Goal: Information Seeking & Learning: Learn about a topic

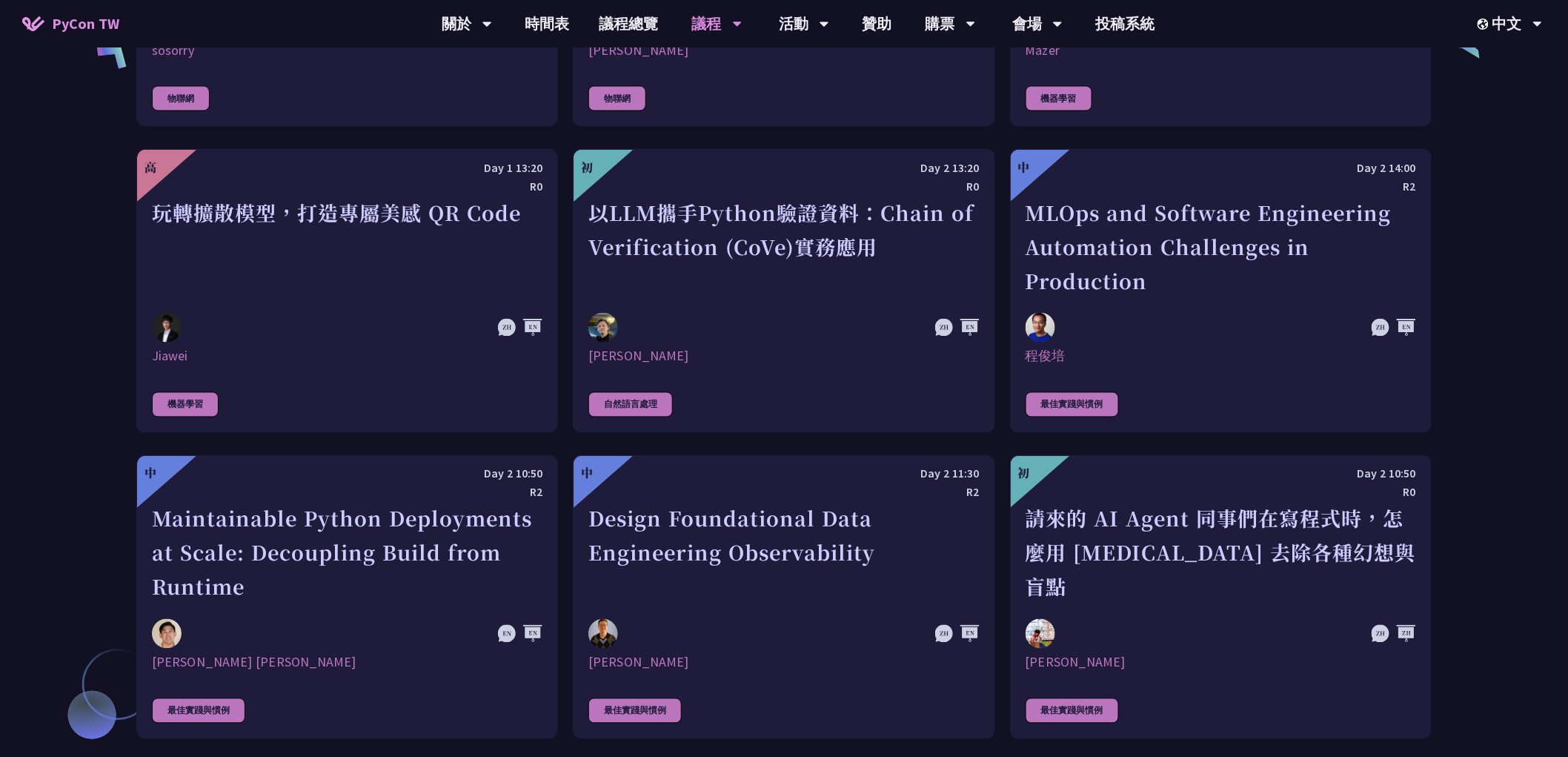
scroll to position [3222, 0]
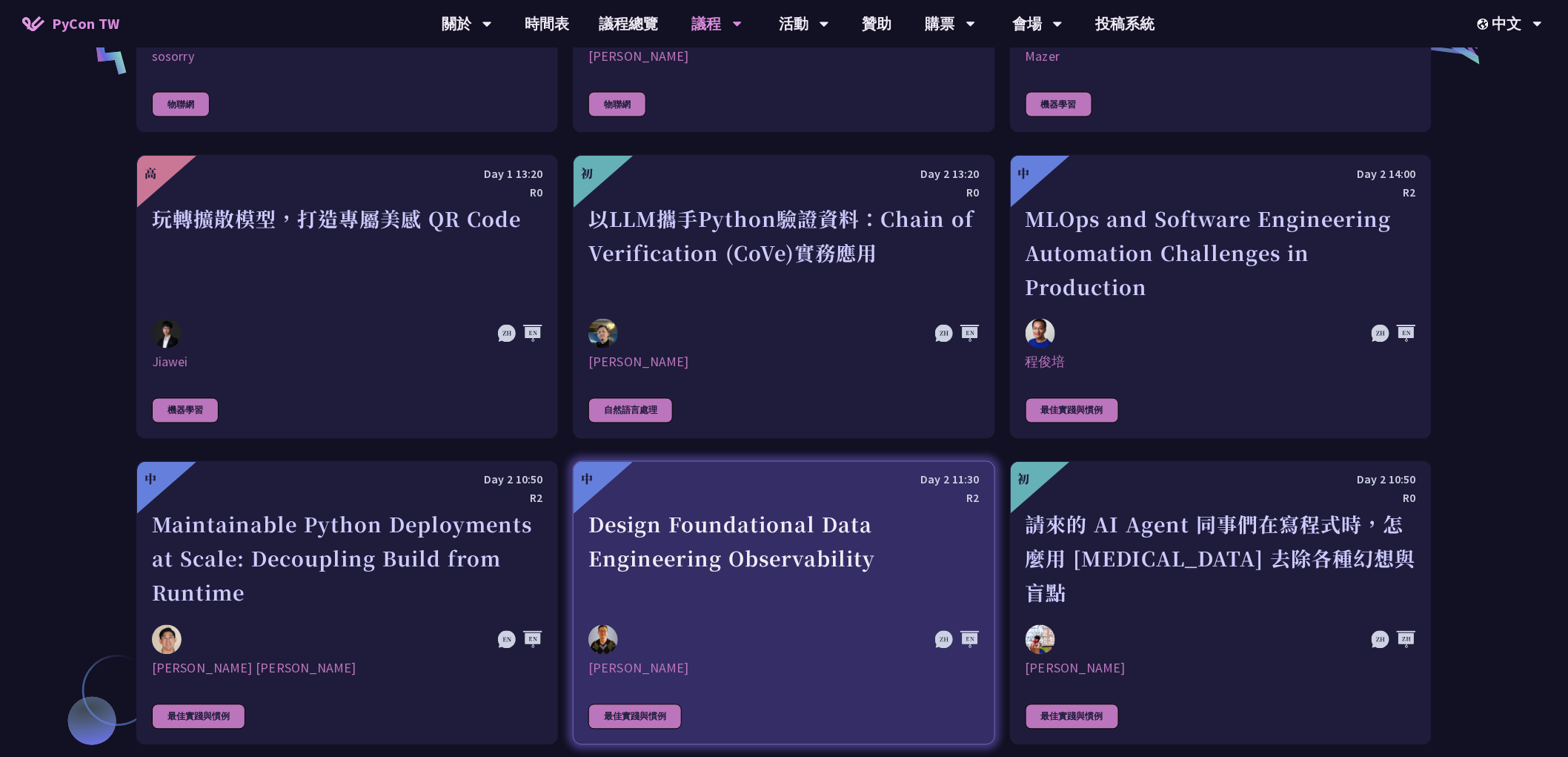
click at [828, 522] on div "Design Foundational Data Engineering Observability" at bounding box center [783, 559] width 391 height 102
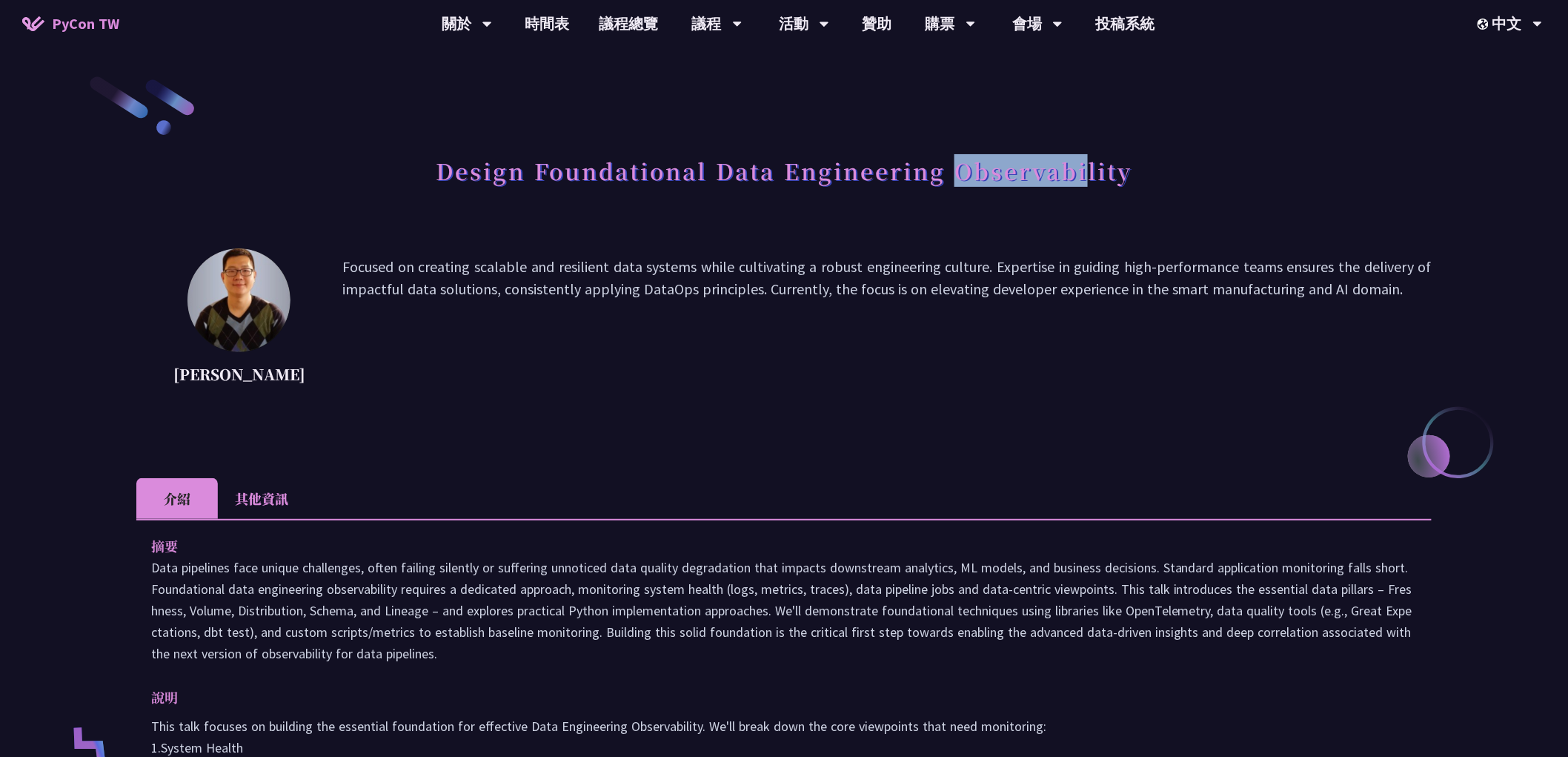
drag, startPoint x: 951, startPoint y: 167, endPoint x: 1098, endPoint y: 168, distance: 147.0
click at [1093, 168] on h1 "Design Foundational Data Engineering Observability" at bounding box center [784, 170] width 696 height 44
click at [1105, 167] on h1 "Design Foundational Data Engineering Observability" at bounding box center [784, 170] width 696 height 44
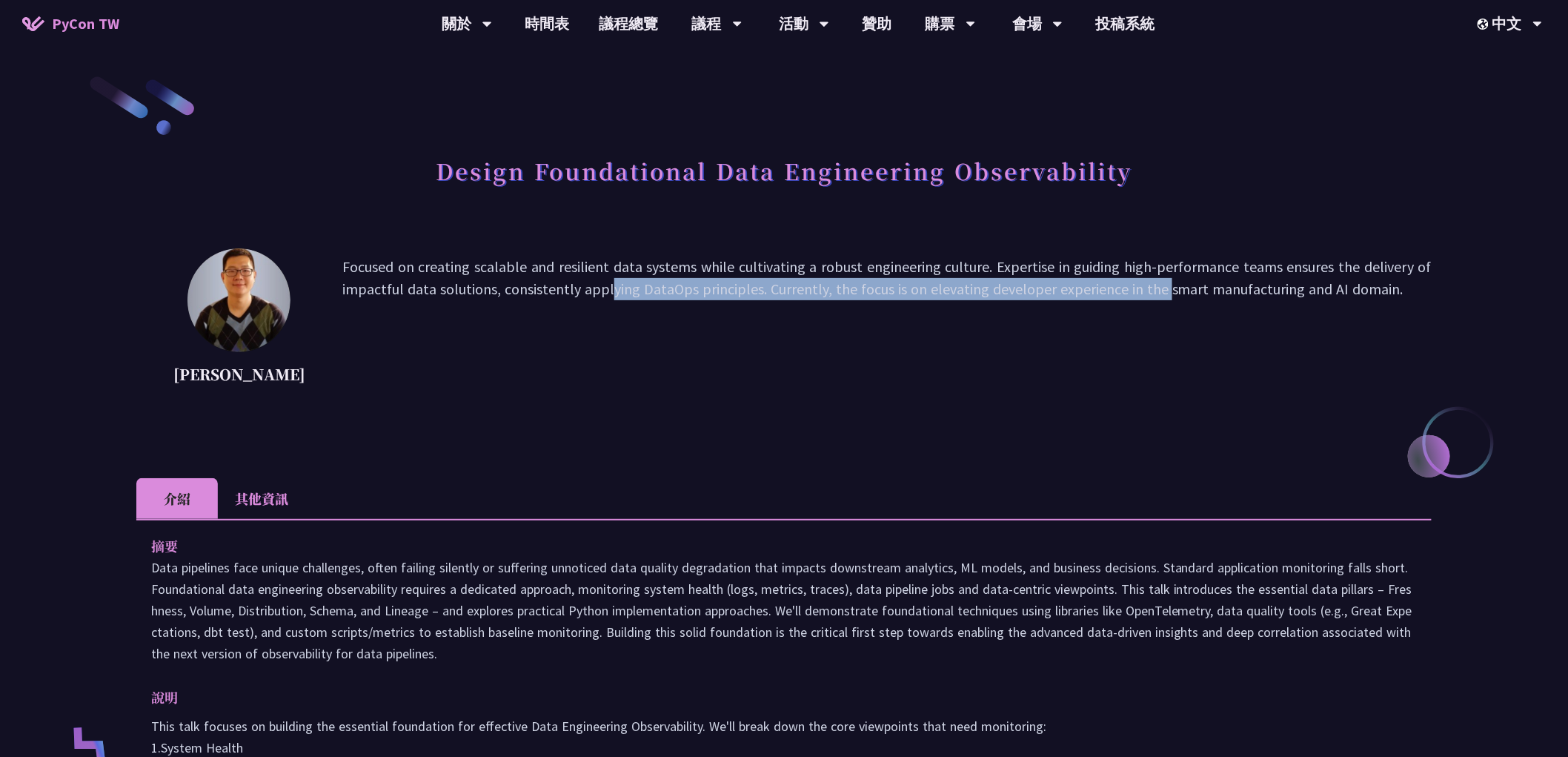
drag, startPoint x: 474, startPoint y: 290, endPoint x: 1071, endPoint y: 284, distance: 597.0
click at [1035, 286] on p "Focused on creating scalable and resilient data systems while cultivating a rob…" at bounding box center [887, 322] width 1089 height 134
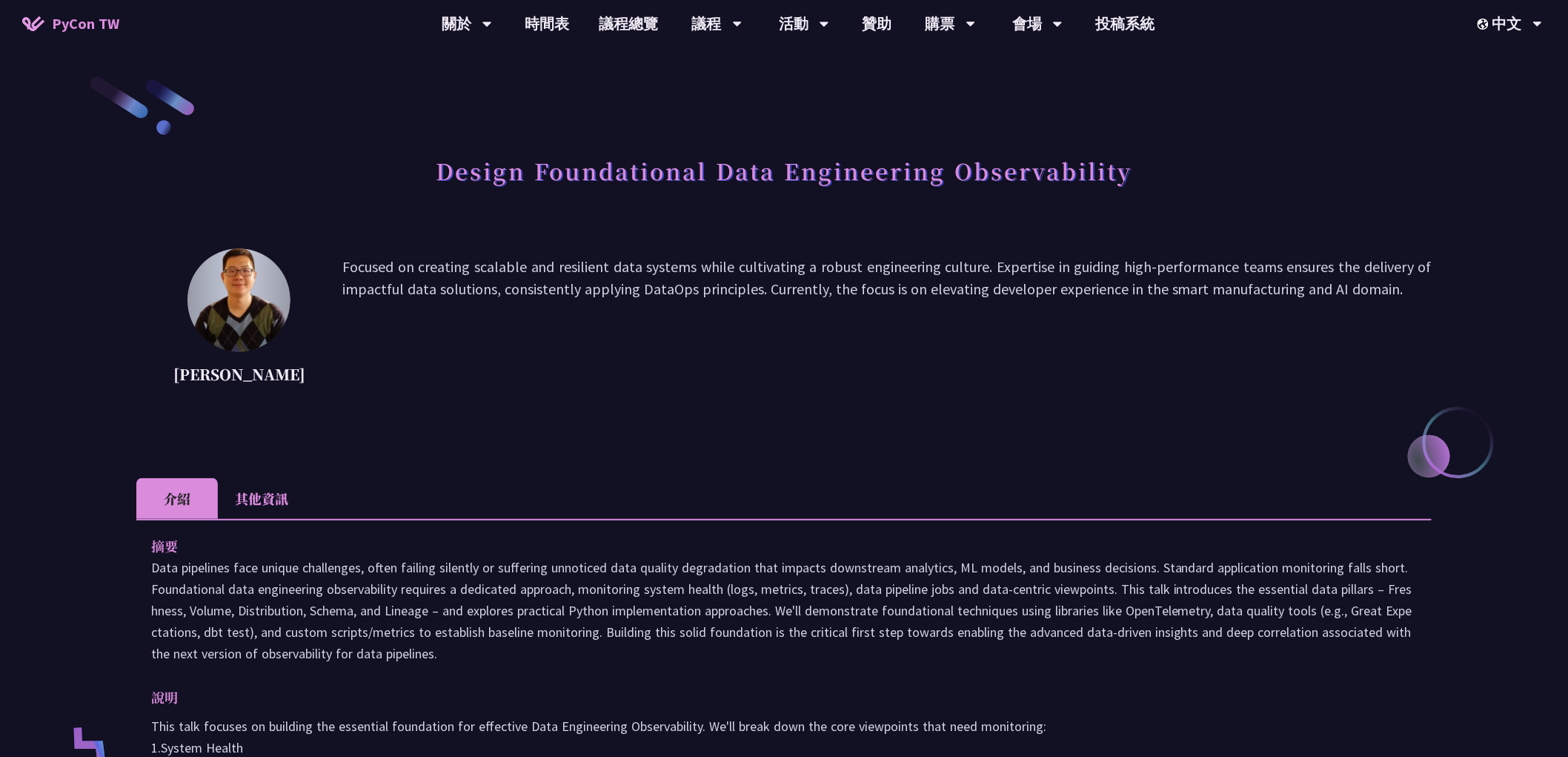
click at [1080, 283] on p "Focused on creating scalable and resilient data systems while cultivating a rob…" at bounding box center [887, 322] width 1089 height 134
drag, startPoint x: 611, startPoint y: 290, endPoint x: 961, endPoint y: 285, distance: 350.0
click at [951, 286] on p "Focused on creating scalable and resilient data systems while cultivating a rob…" at bounding box center [887, 322] width 1089 height 134
click at [964, 285] on p "Focused on creating scalable and resilient data systems while cultivating a rob…" at bounding box center [887, 322] width 1089 height 134
drag, startPoint x: 794, startPoint y: 292, endPoint x: 1117, endPoint y: 288, distance: 323.0
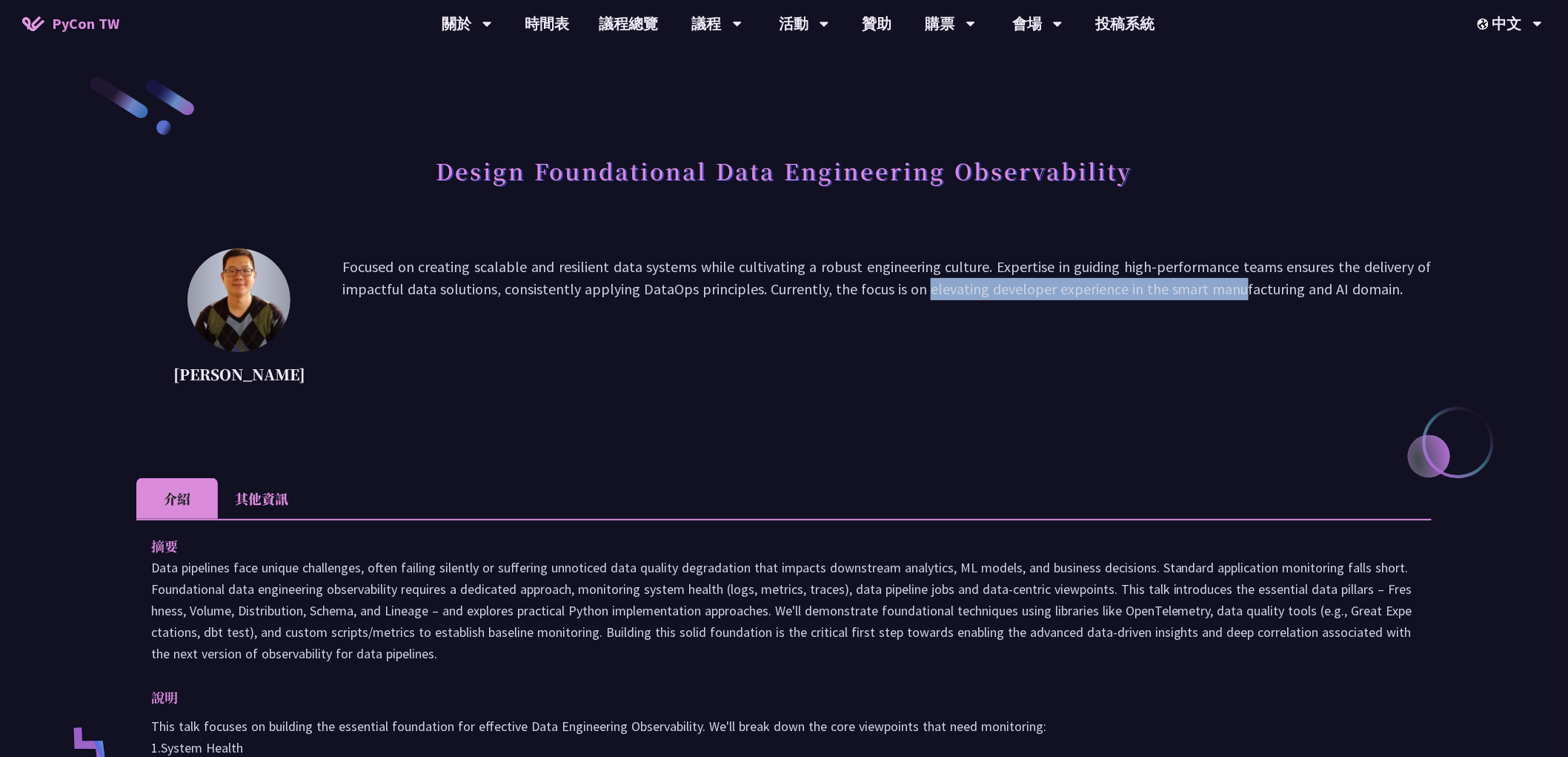
click at [1111, 288] on p "Focused on creating scalable and resilient data systems while cultivating a rob…" at bounding box center [887, 322] width 1089 height 134
click at [1121, 285] on p "Focused on creating scalable and resilient data systems while cultivating a rob…" at bounding box center [887, 322] width 1089 height 134
drag, startPoint x: 939, startPoint y: 293, endPoint x: 1242, endPoint y: 291, distance: 303.0
click at [1242, 291] on p "Focused on creating scalable and resilient data systems while cultivating a rob…" at bounding box center [887, 322] width 1089 height 134
click at [1292, 291] on p "Focused on creating scalable and resilient data systems while cultivating a rob…" at bounding box center [887, 322] width 1089 height 134
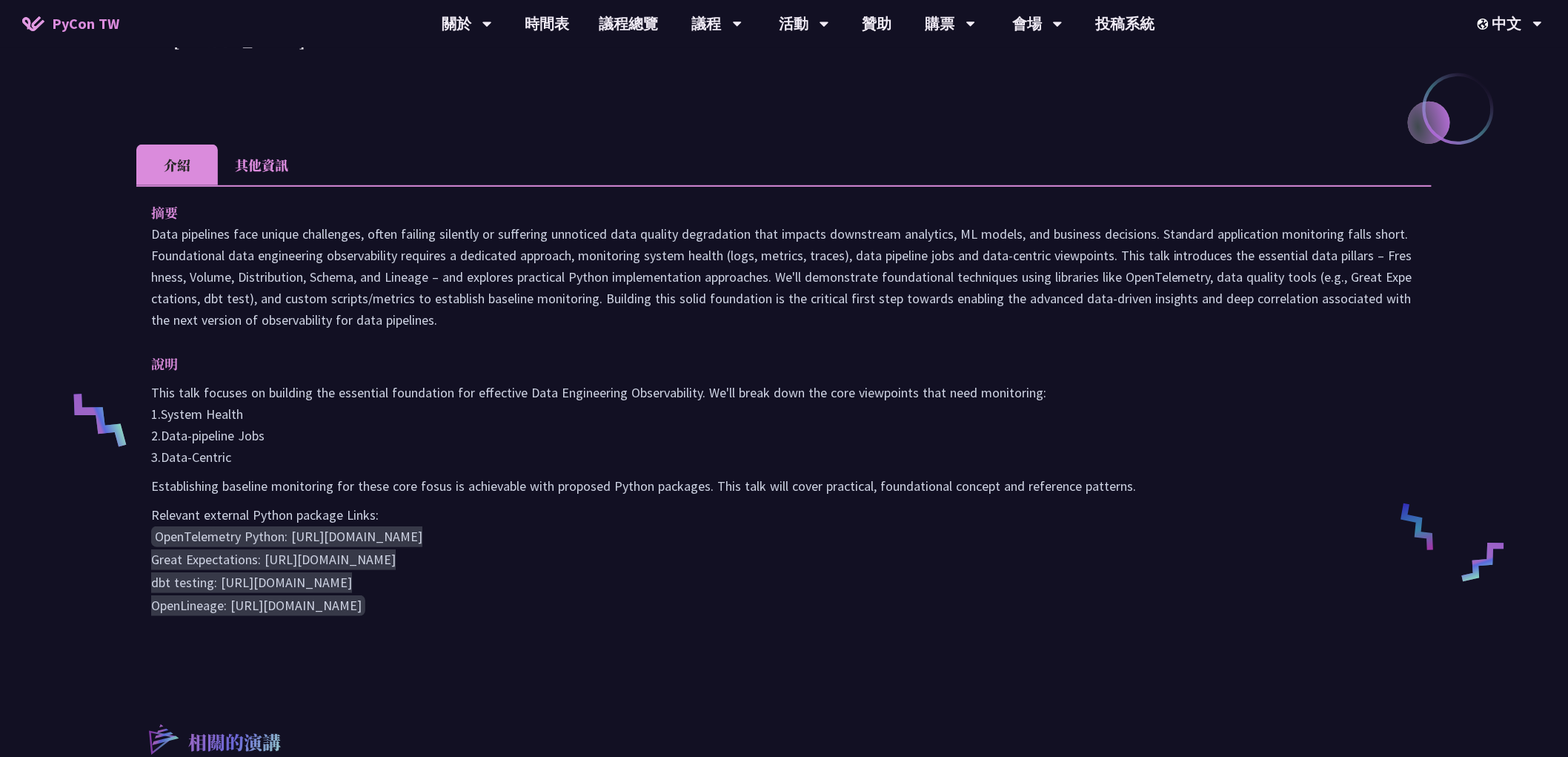
scroll to position [274, 0]
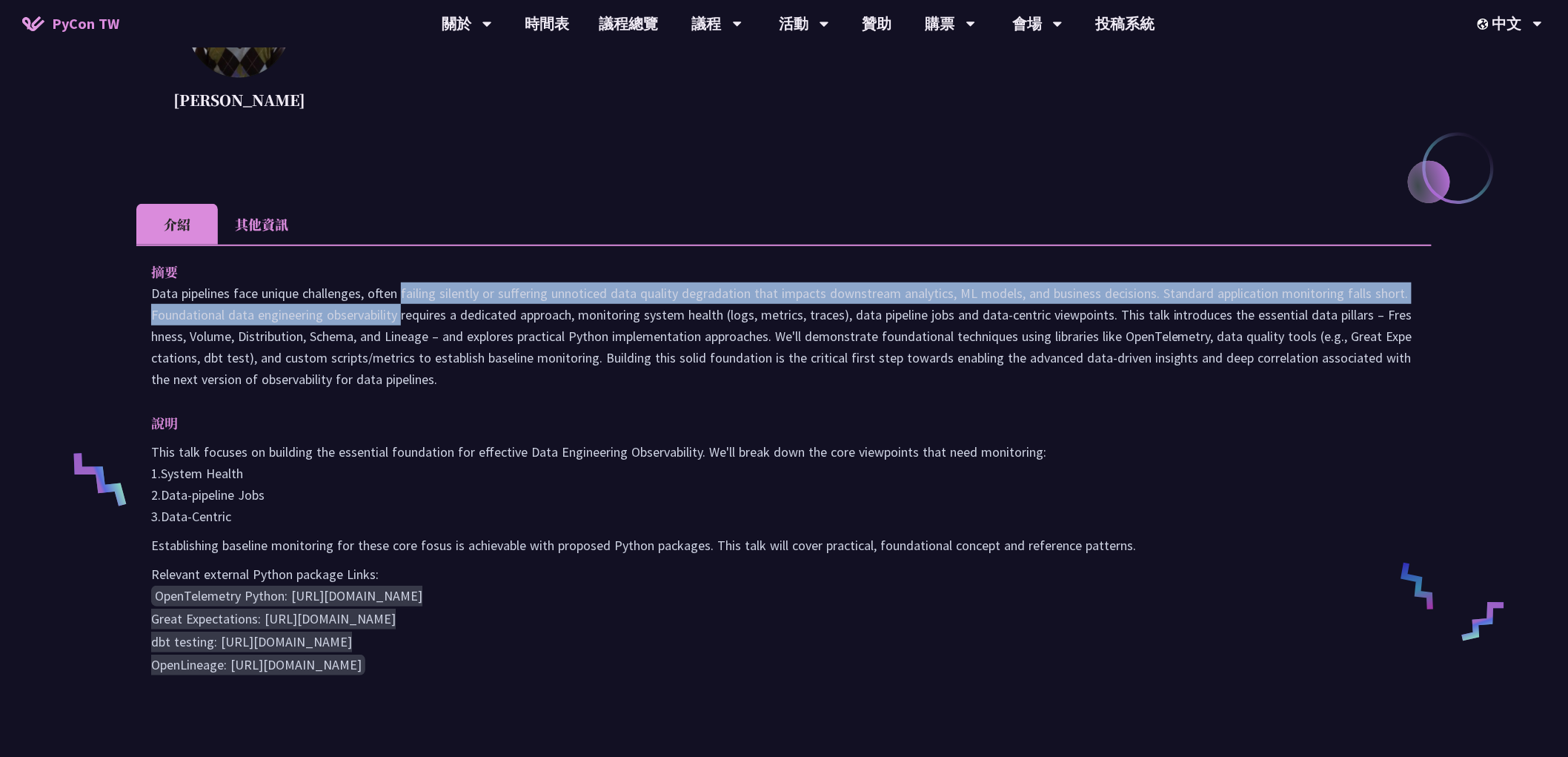
drag, startPoint x: 283, startPoint y: 304, endPoint x: 265, endPoint y: 306, distance: 18.1
click at [280, 308] on p "Data pipelines face unique challenges, often failing silently or suffering unno…" at bounding box center [784, 335] width 1265 height 107
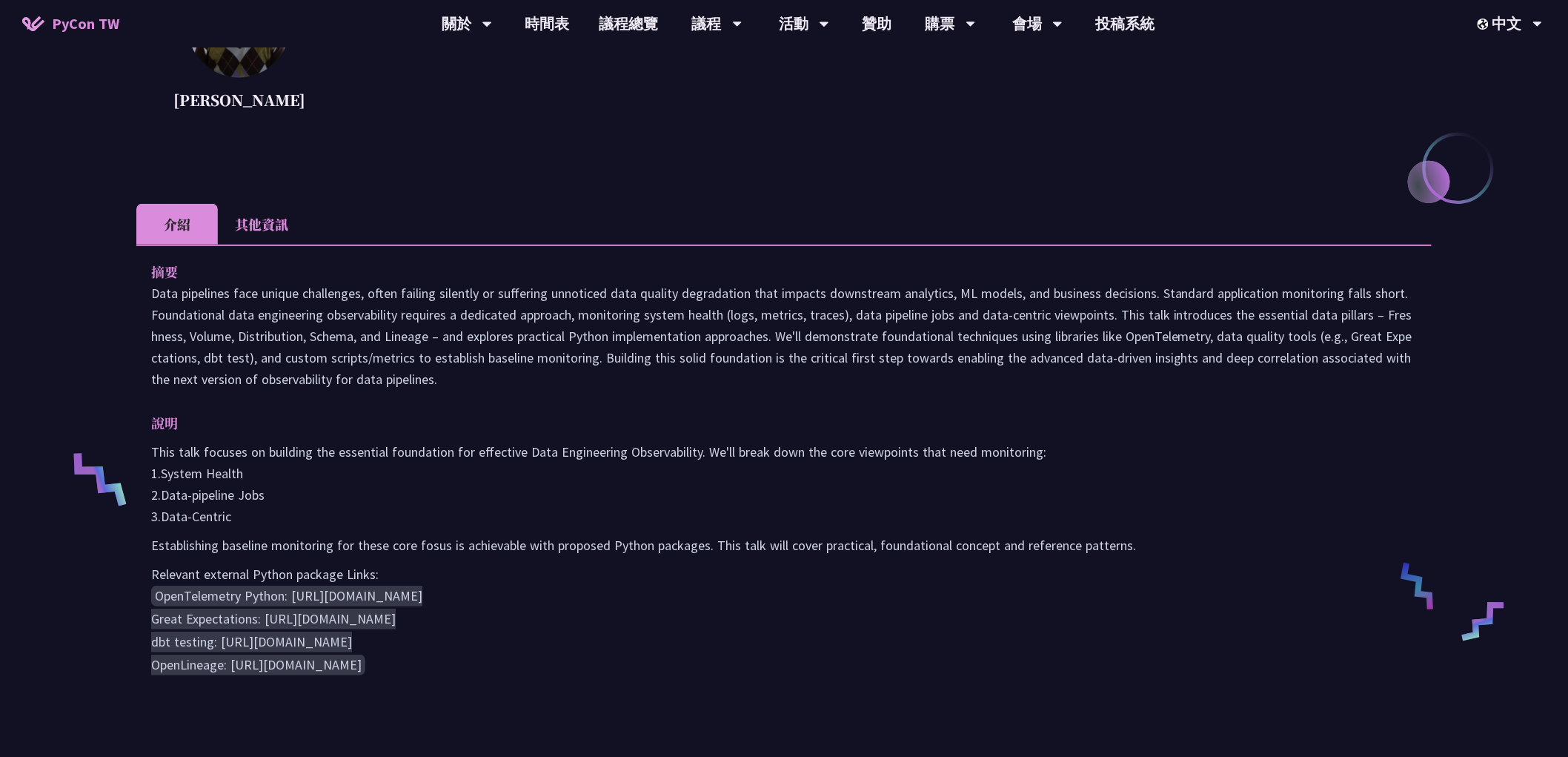
click at [167, 294] on p "Data pipelines face unique challenges, often failing silently or suffering unno…" at bounding box center [784, 335] width 1265 height 107
drag, startPoint x: 153, startPoint y: 288, endPoint x: 455, endPoint y: 375, distance: 314.3
click at [446, 375] on p "Data pipelines face unique challenges, often failing silently or suffering unno…" at bounding box center [784, 335] width 1265 height 107
click at [504, 378] on p "Data pipelines face unique challenges, often failing silently or suffering unno…" at bounding box center [784, 335] width 1265 height 107
click at [501, 383] on p "Data pipelines face unique challenges, often failing silently or suffering unno…" at bounding box center [784, 335] width 1265 height 107
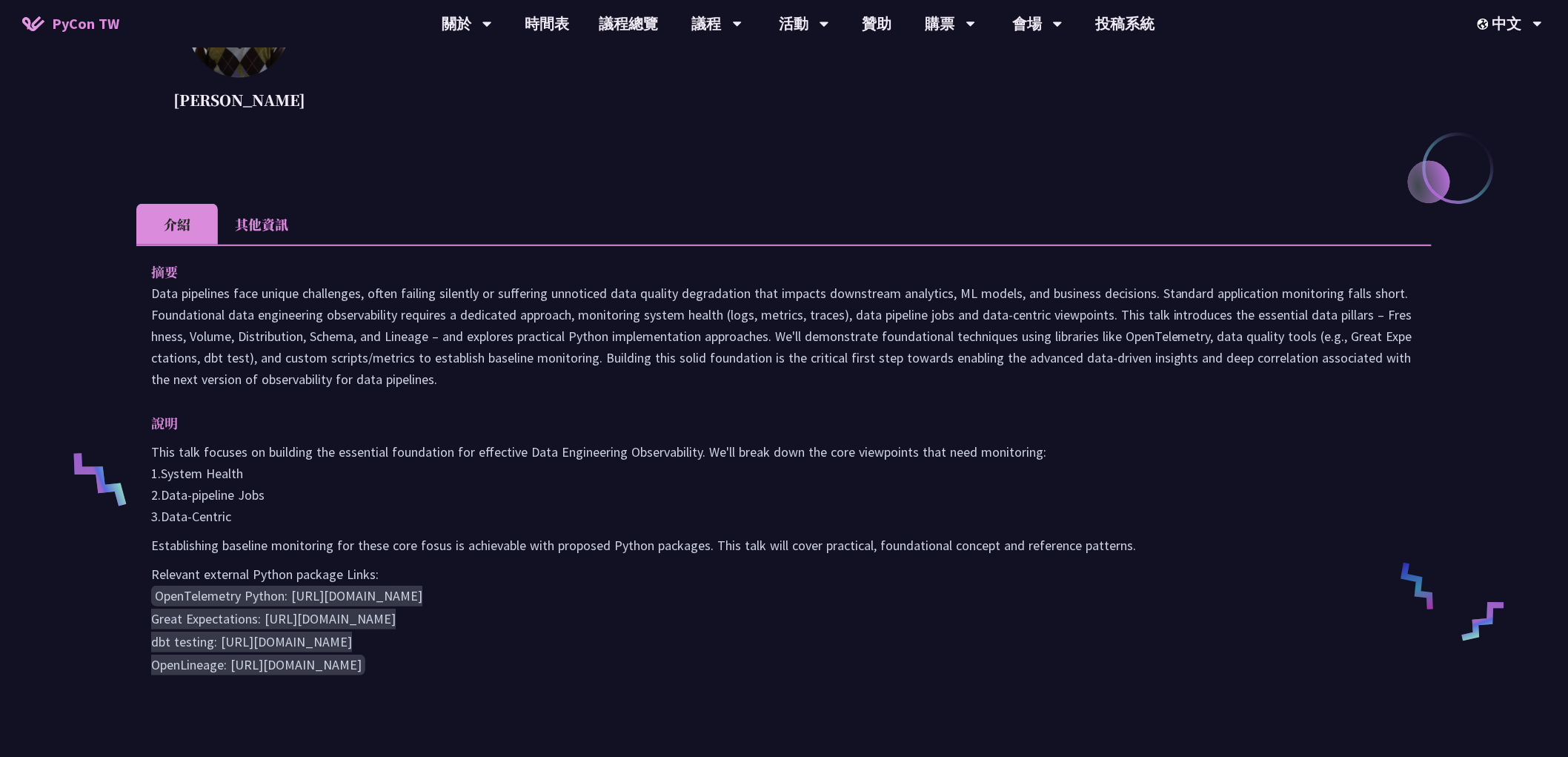
click at [761, 388] on p "Data pipelines face unique challenges, often failing silently or suffering unno…" at bounding box center [784, 335] width 1265 height 107
click at [757, 355] on p "Data pipelines face unique challenges, often failing silently or suffering unno…" at bounding box center [784, 335] width 1265 height 107
click at [473, 290] on p "Data pipelines face unique challenges, often failing silently or suffering unno…" at bounding box center [784, 335] width 1265 height 107
click at [496, 364] on p "Data pipelines face unique challenges, often failing silently or suffering unno…" at bounding box center [784, 335] width 1265 height 107
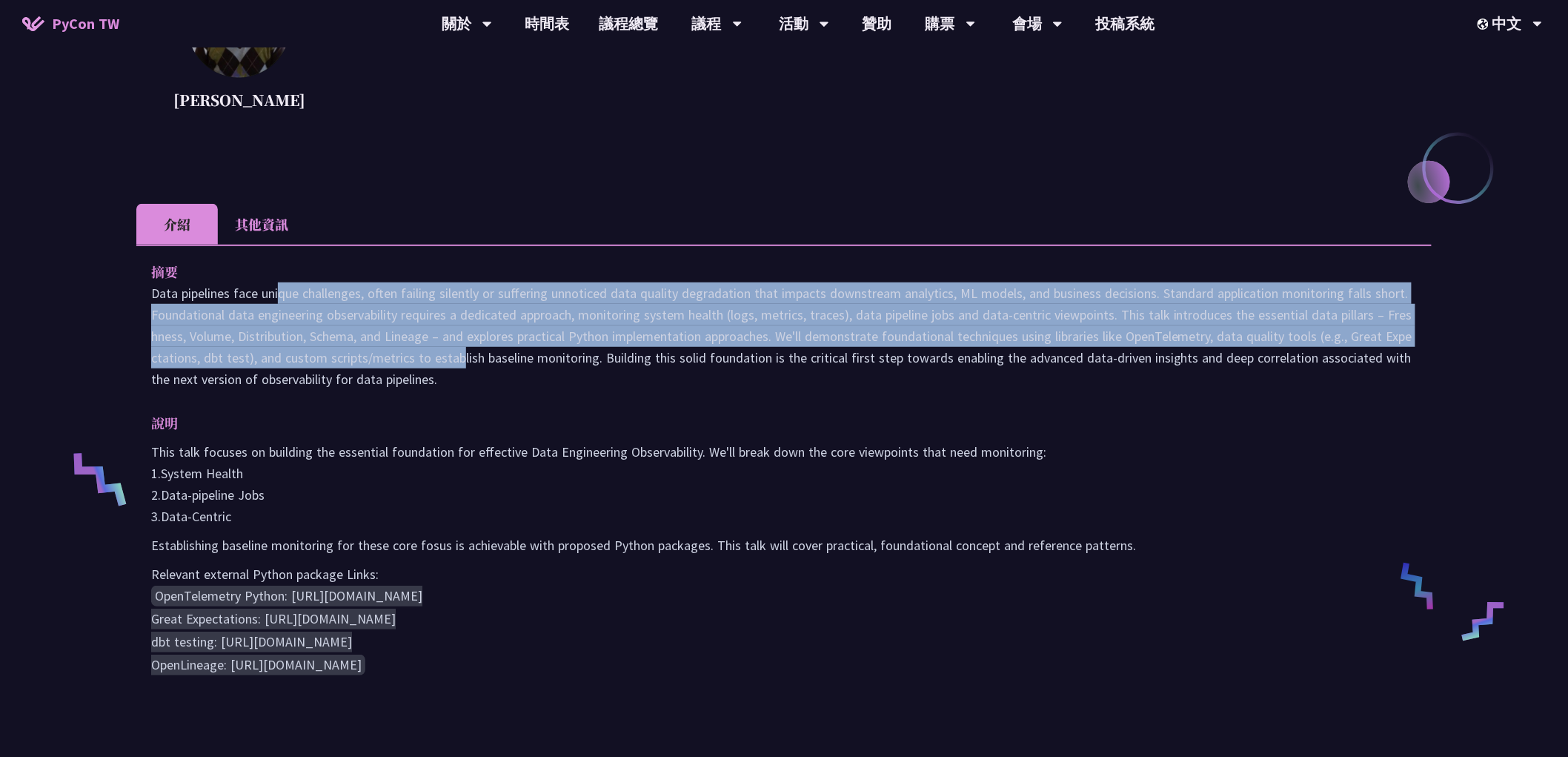
drag, startPoint x: 205, startPoint y: 302, endPoint x: 335, endPoint y: 357, distance: 141.2
click at [332, 353] on p "Data pipelines face unique challenges, often failing silently or suffering unno…" at bounding box center [784, 335] width 1265 height 107
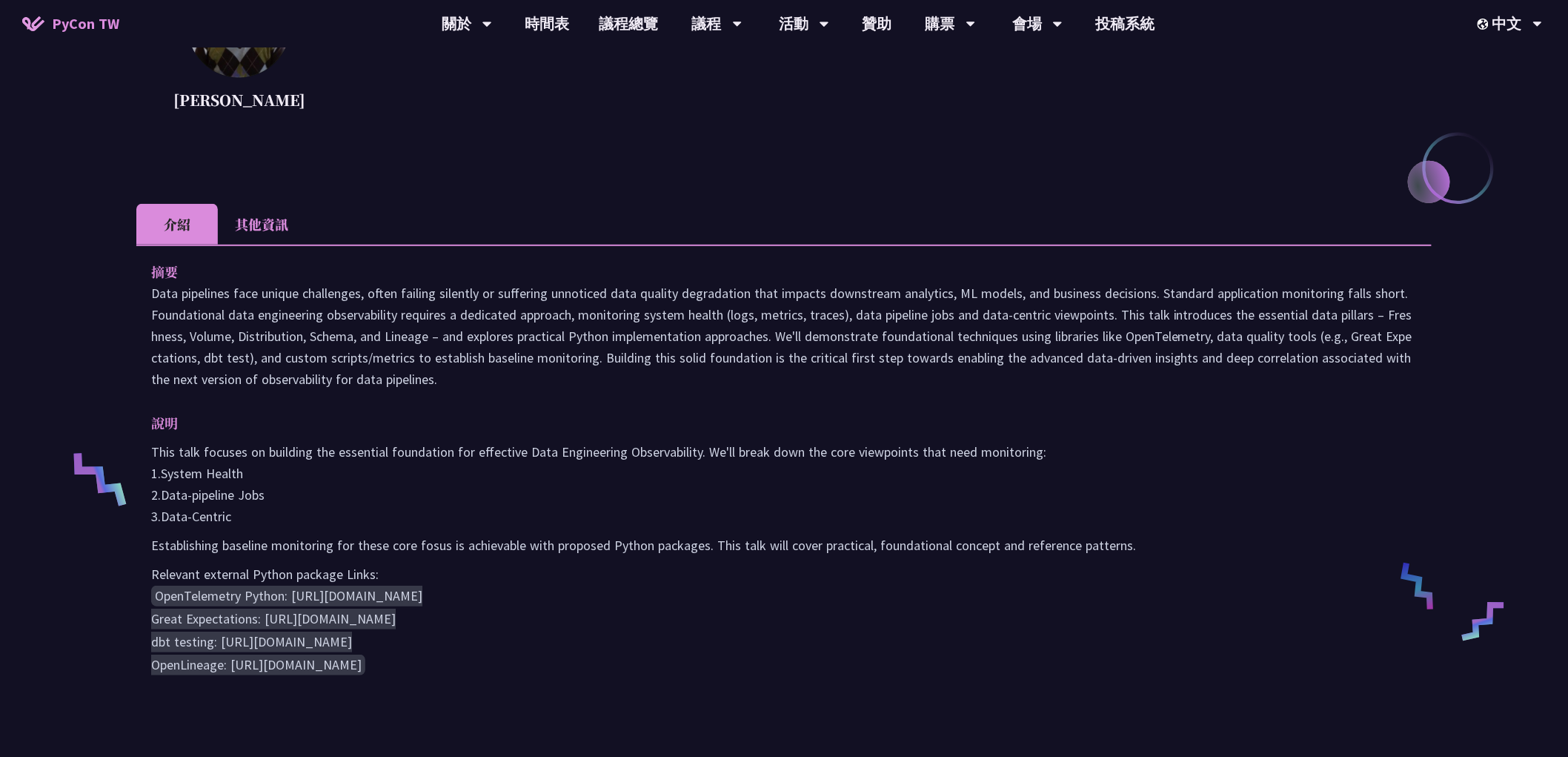
click at [374, 373] on p "Data pipelines face unique challenges, often failing silently or suffering unno…" at bounding box center [784, 335] width 1265 height 107
drag, startPoint x: 467, startPoint y: 297, endPoint x: 385, endPoint y: 325, distance: 86.6
click at [467, 298] on p "Data pipelines face unique challenges, often failing silently or suffering unno…" at bounding box center [784, 335] width 1265 height 107
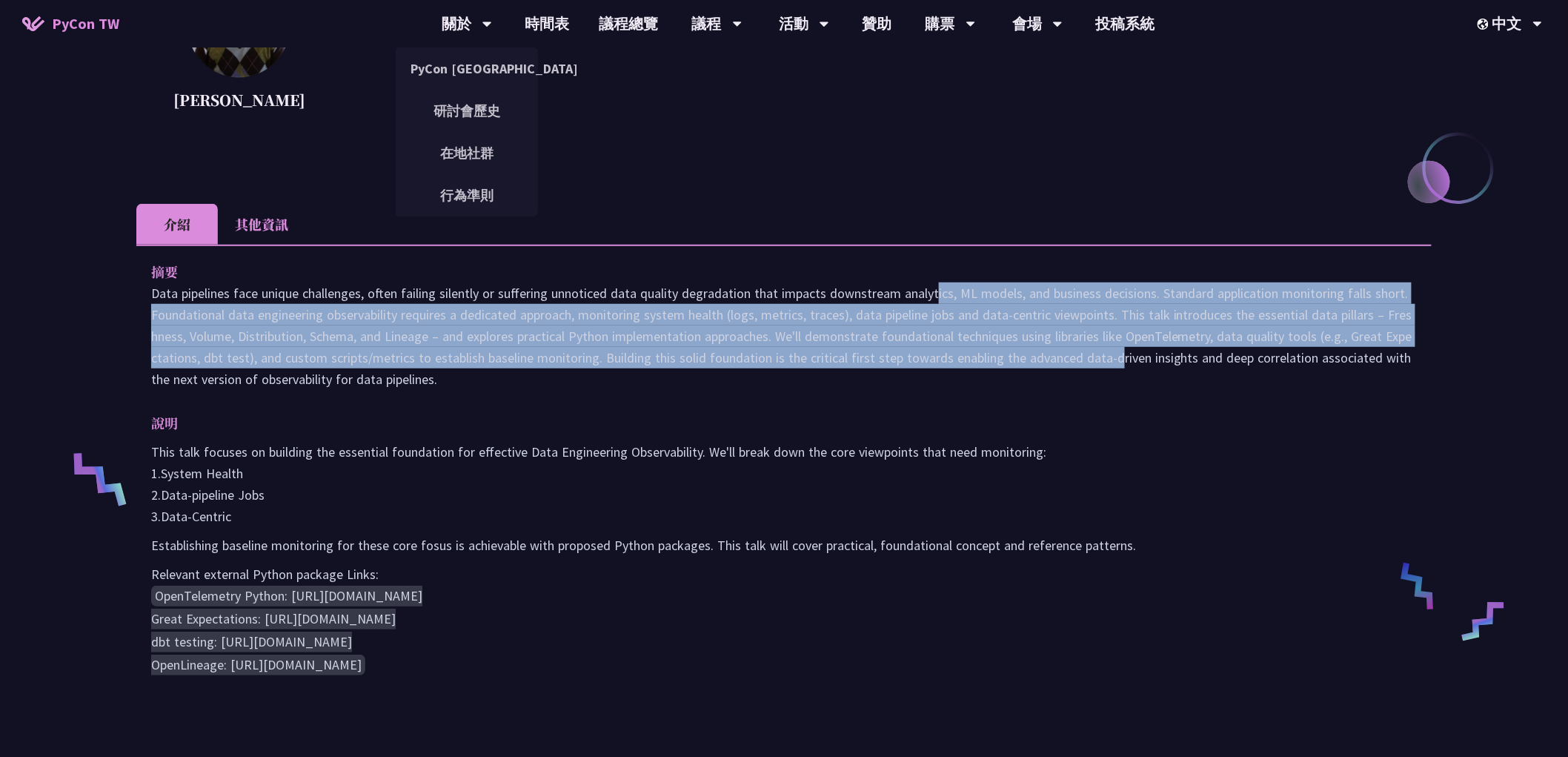
drag, startPoint x: 804, startPoint y: 294, endPoint x: 1122, endPoint y: 383, distance: 330.2
click at [1071, 374] on p "Data pipelines face unique challenges, often failing silently or suffering unno…" at bounding box center [784, 335] width 1265 height 107
click at [1155, 387] on p "Data pipelines face unique challenges, often failing silently or suffering unno…" at bounding box center [784, 335] width 1265 height 107
click at [952, 331] on p "Data pipelines face unique challenges, often failing silently or suffering unno…" at bounding box center [784, 335] width 1265 height 107
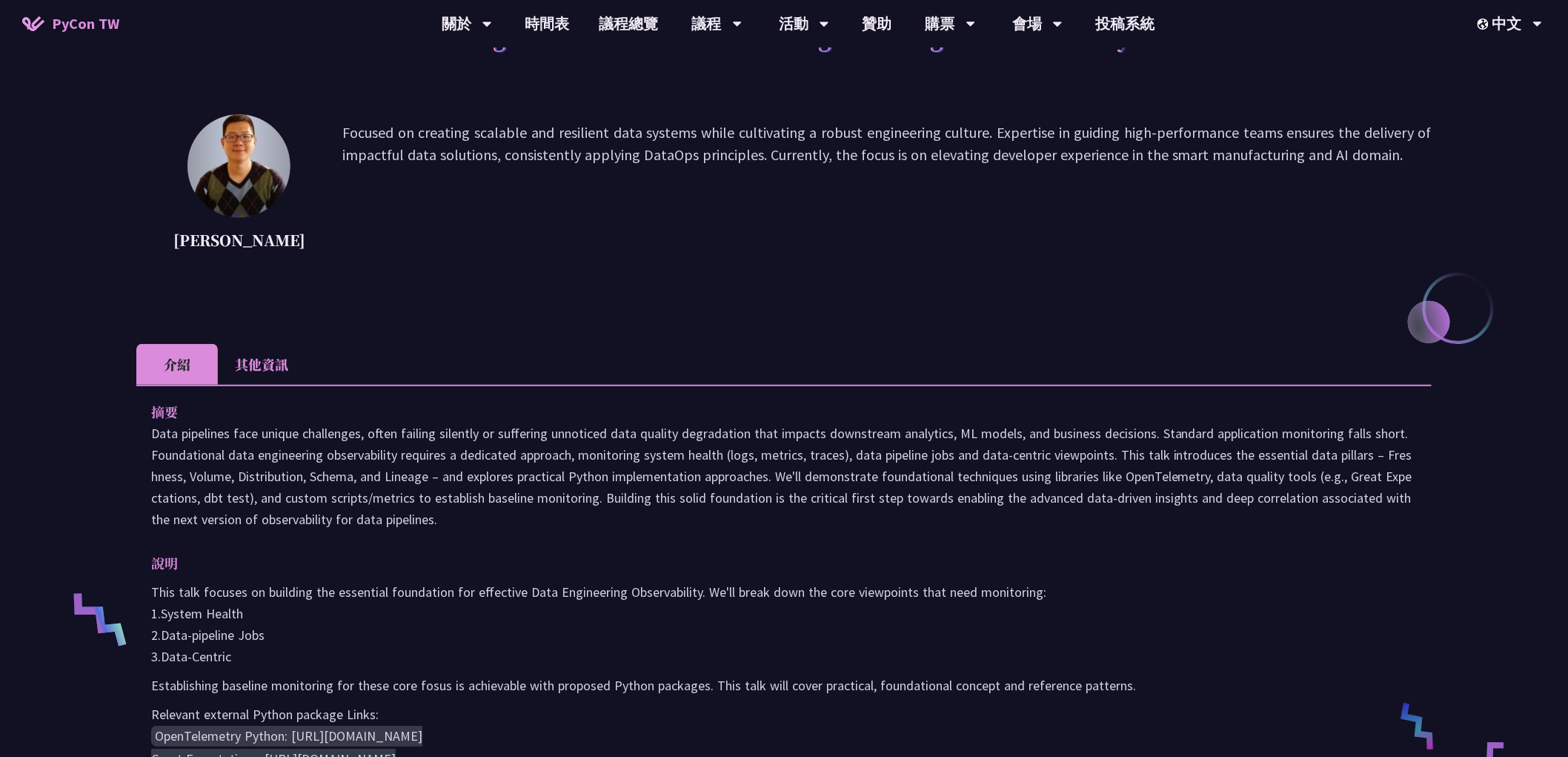
scroll to position [0, 0]
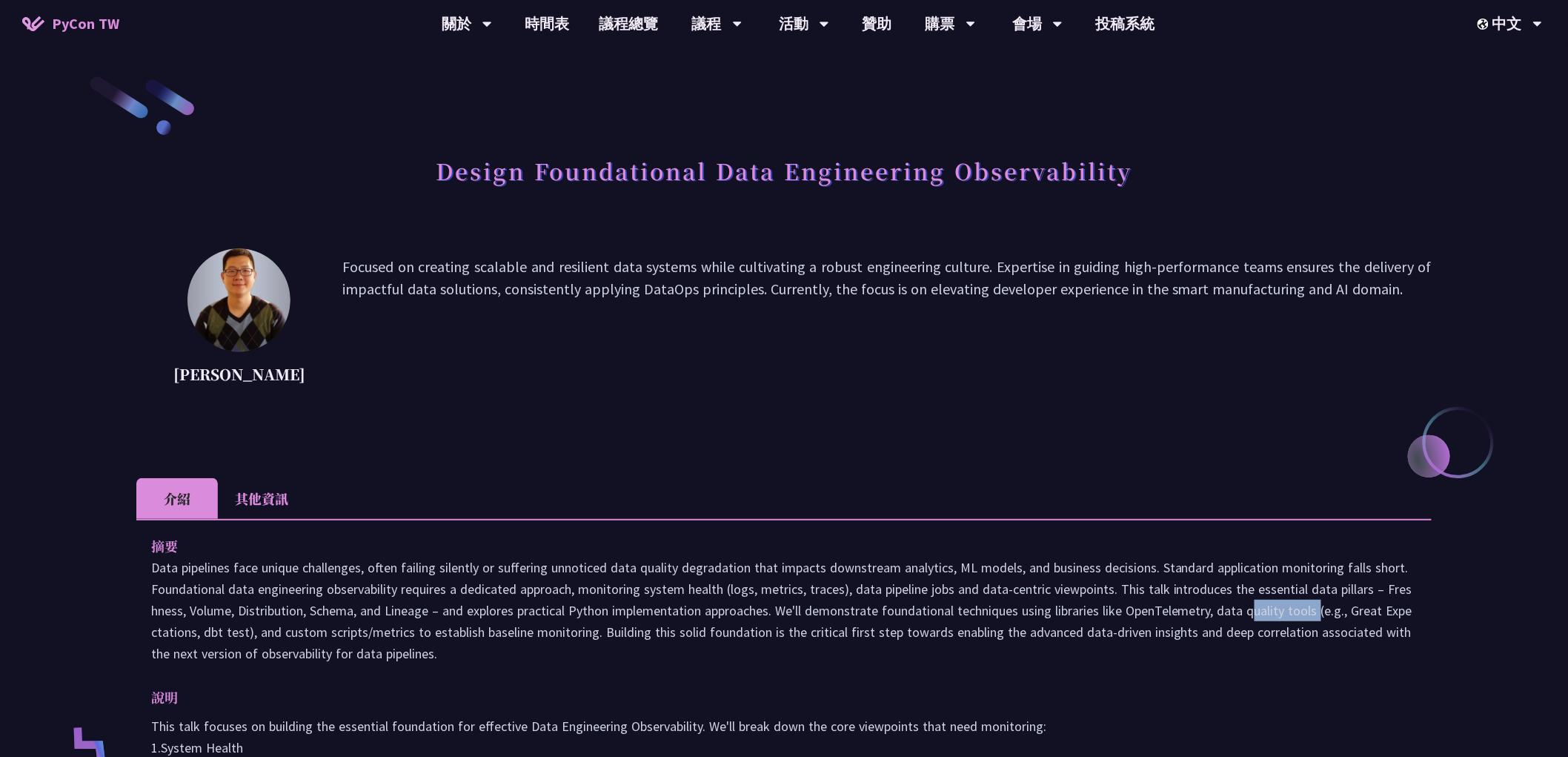
drag, startPoint x: 1115, startPoint y: 609, endPoint x: 1201, endPoint y: 612, distance: 86.1
click at [1201, 612] on p "Data pipelines face unique challenges, often failing silently or suffering unno…" at bounding box center [784, 610] width 1265 height 107
drag, startPoint x: 1209, startPoint y: 612, endPoint x: 1293, endPoint y: 613, distance: 84.0
click at [1293, 613] on p "Data pipelines face unique challenges, often failing silently or suffering unno…" at bounding box center [784, 610] width 1265 height 107
drag, startPoint x: 1334, startPoint y: 611, endPoint x: 1420, endPoint y: 615, distance: 86.1
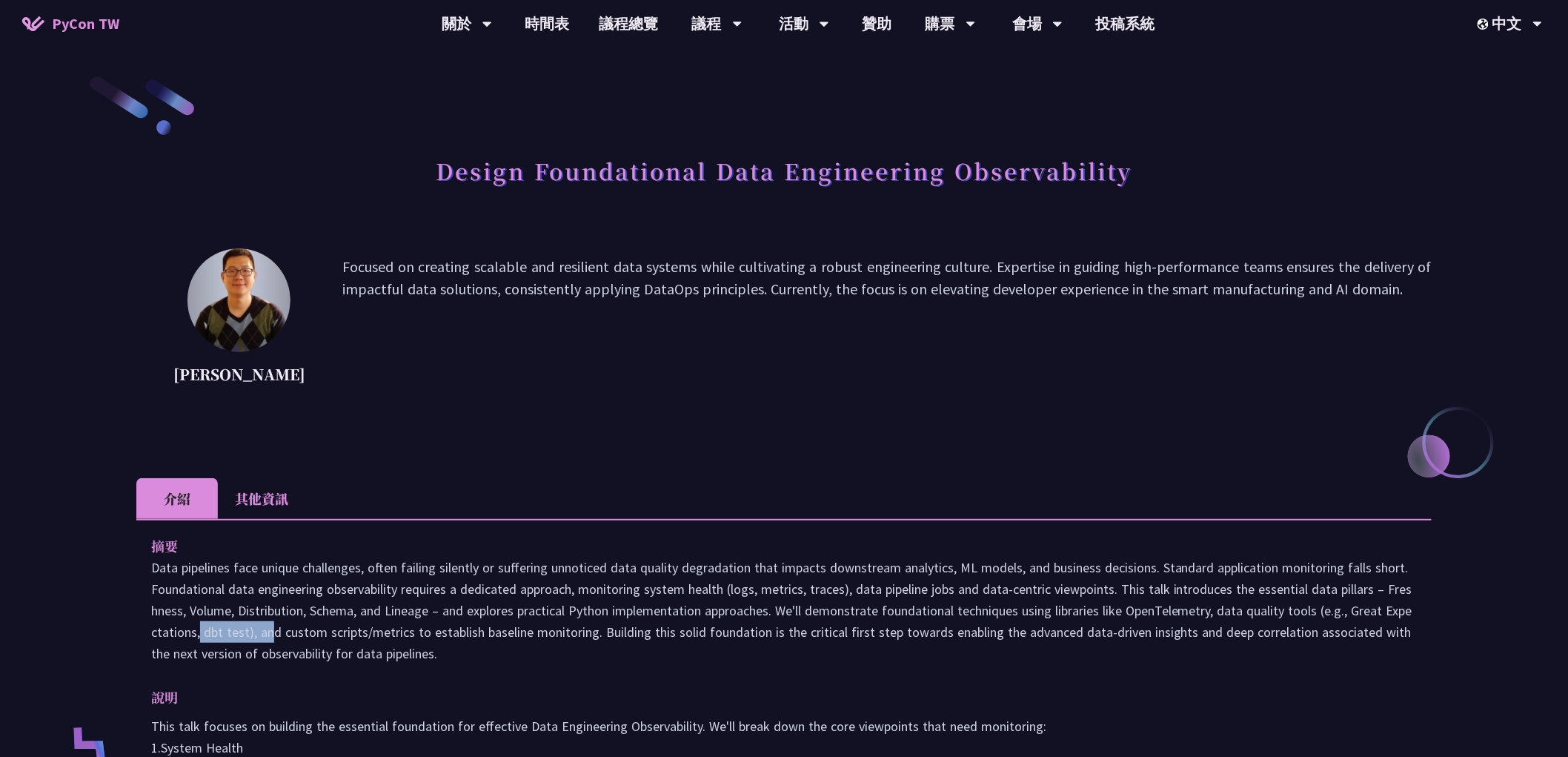
click at [1418, 613] on div "摘要 說明 This talk focuses on building the essential foundation for effective Data…" at bounding box center [783, 754] width 1295 height 469
click at [234, 631] on p "Data pipelines face unique challenges, often failing silently or suffering unno…" at bounding box center [784, 610] width 1265 height 107
drag, startPoint x: 239, startPoint y: 630, endPoint x: 183, endPoint y: 630, distance: 56.0
click at [183, 630] on p "Data pipelines face unique challenges, often failing silently or suffering unno…" at bounding box center [784, 610] width 1265 height 107
click at [337, 654] on p "Data pipelines face unique challenges, often failing silently or suffering unno…" at bounding box center [784, 610] width 1265 height 107
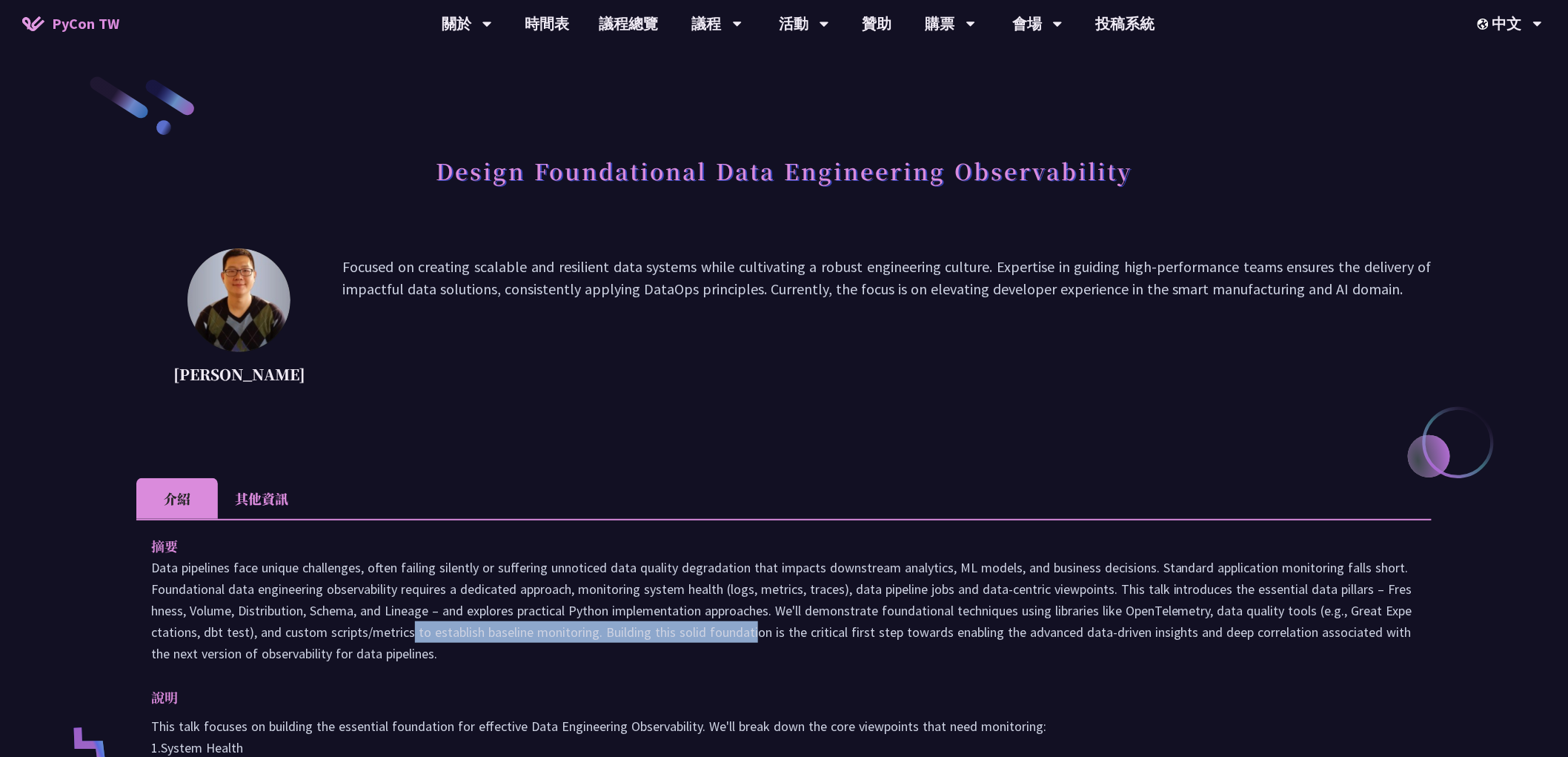
drag, startPoint x: 276, startPoint y: 633, endPoint x: 628, endPoint y: 634, distance: 352.0
click at [628, 634] on p "Data pipelines face unique challenges, often failing silently or suffering unno…" at bounding box center [784, 610] width 1265 height 107
click at [724, 634] on p "Data pipelines face unique challenges, often failing silently or suffering unno…" at bounding box center [784, 610] width 1265 height 107
drag, startPoint x: 421, startPoint y: 638, endPoint x: 277, endPoint y: 549, distance: 169.3
click at [274, 549] on div "摘要" at bounding box center [784, 600] width 1265 height 129
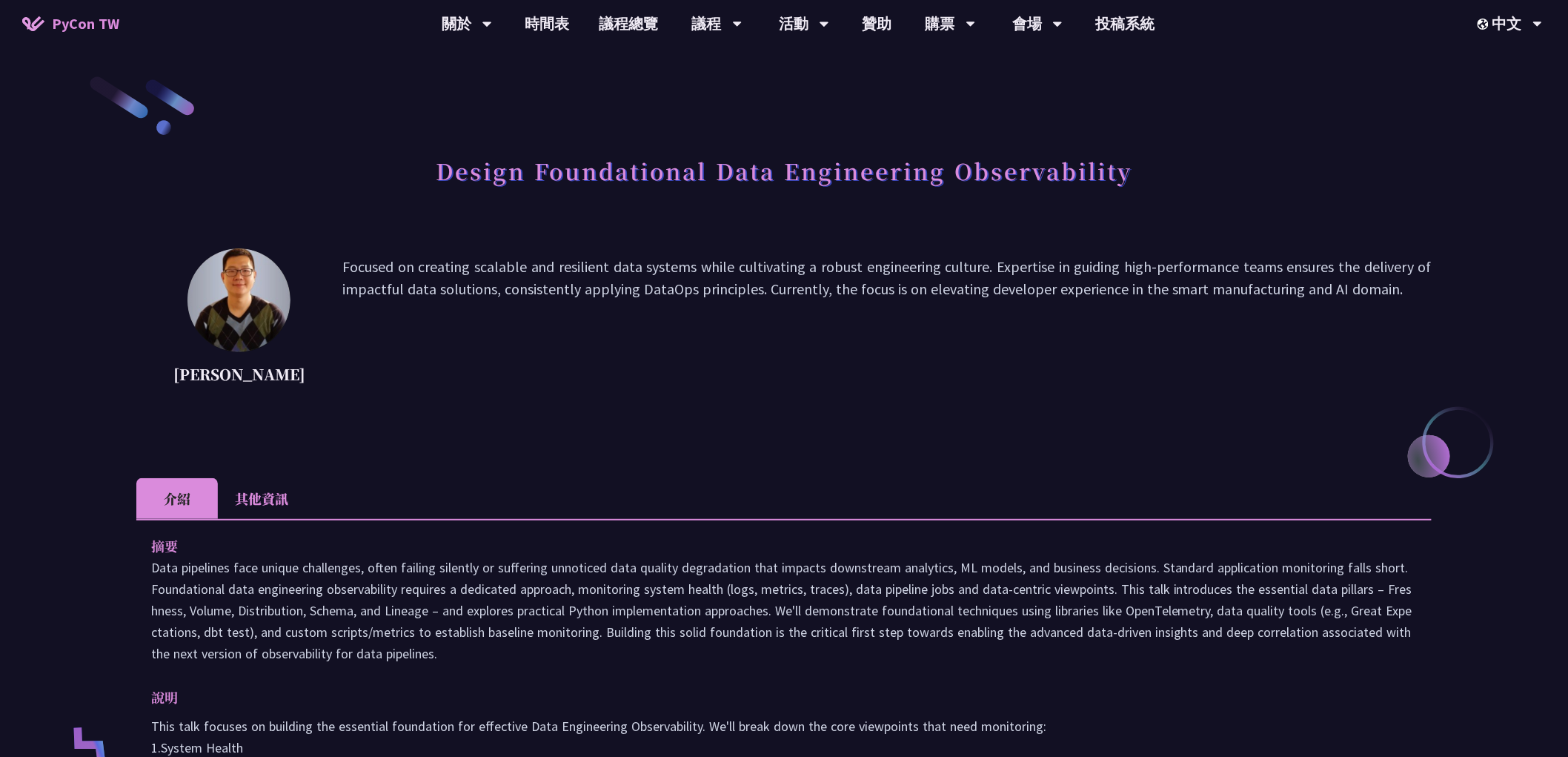
click at [584, 626] on p "Data pipelines face unique challenges, often failing silently or suffering unno…" at bounding box center [784, 610] width 1265 height 107
click at [582, 382] on p "Focused on creating scalable and resilient data systems while cultivating a rob…" at bounding box center [887, 322] width 1089 height 134
click at [412, 639] on p "Data pipelines face unique challenges, often failing silently or suffering unno…" at bounding box center [784, 610] width 1265 height 107
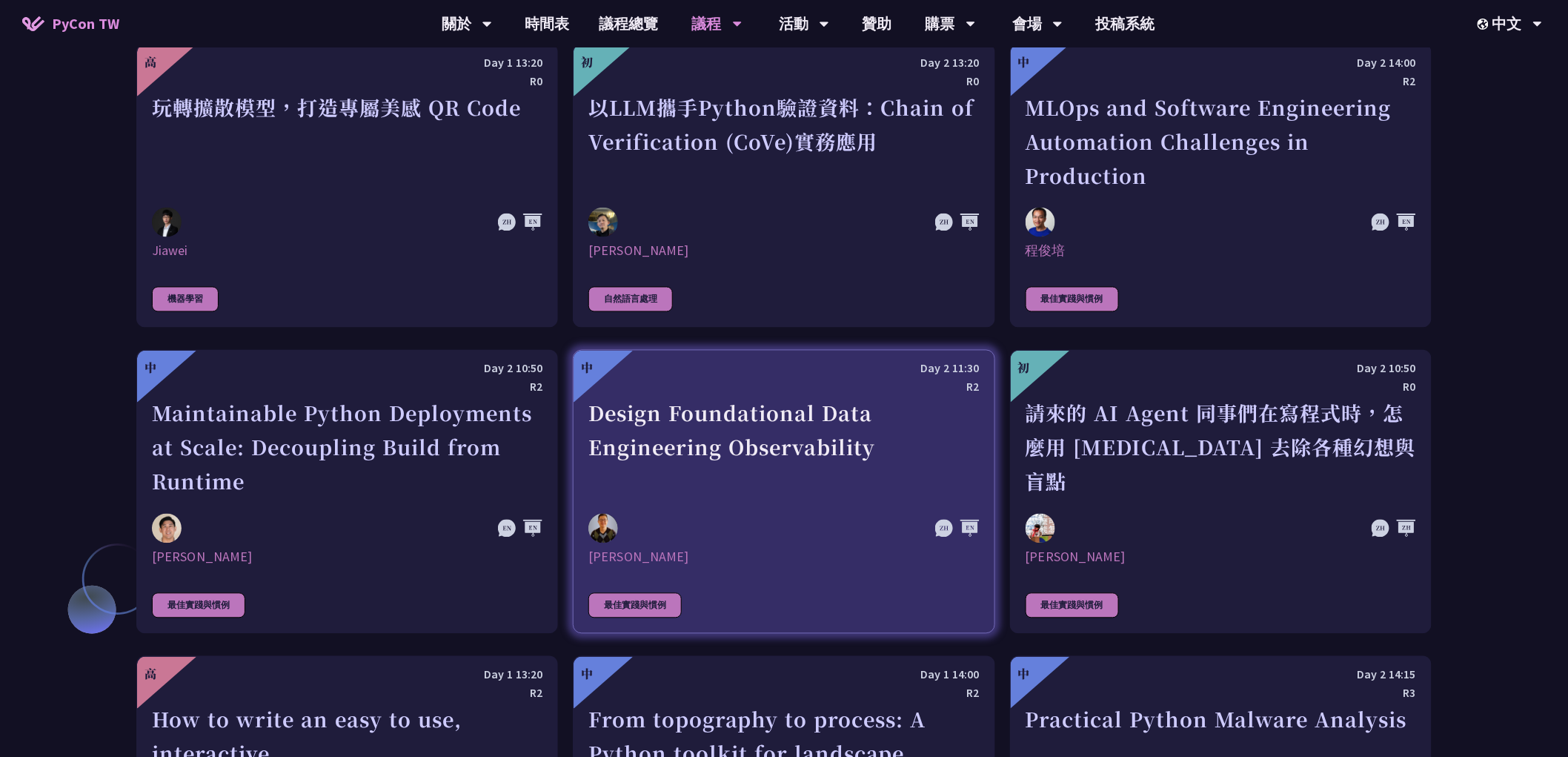
scroll to position [3294, 0]
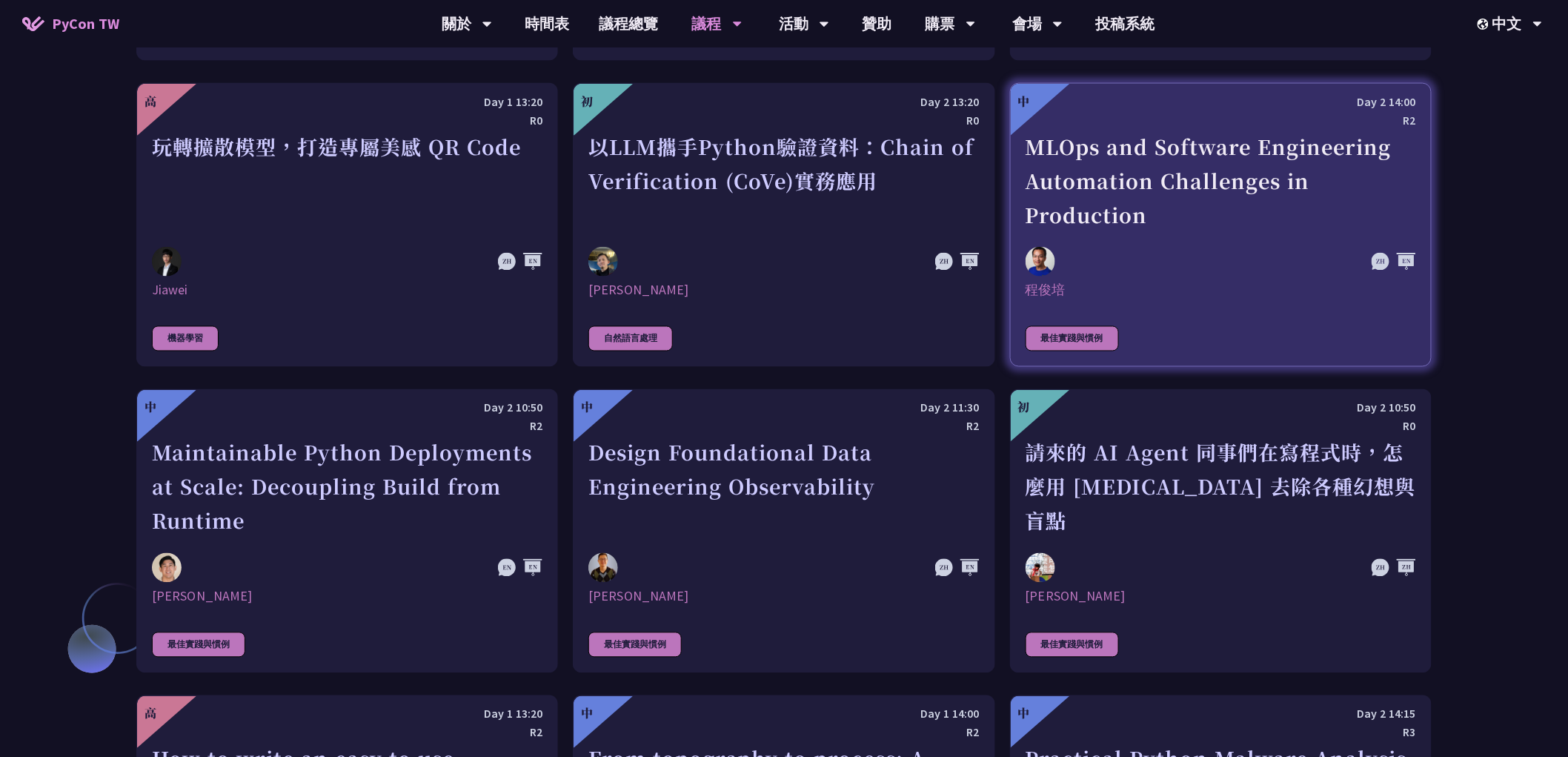
click at [1155, 218] on div "MLOps and Software Engineering Automation Challenges in Production" at bounding box center [1221, 181] width 391 height 102
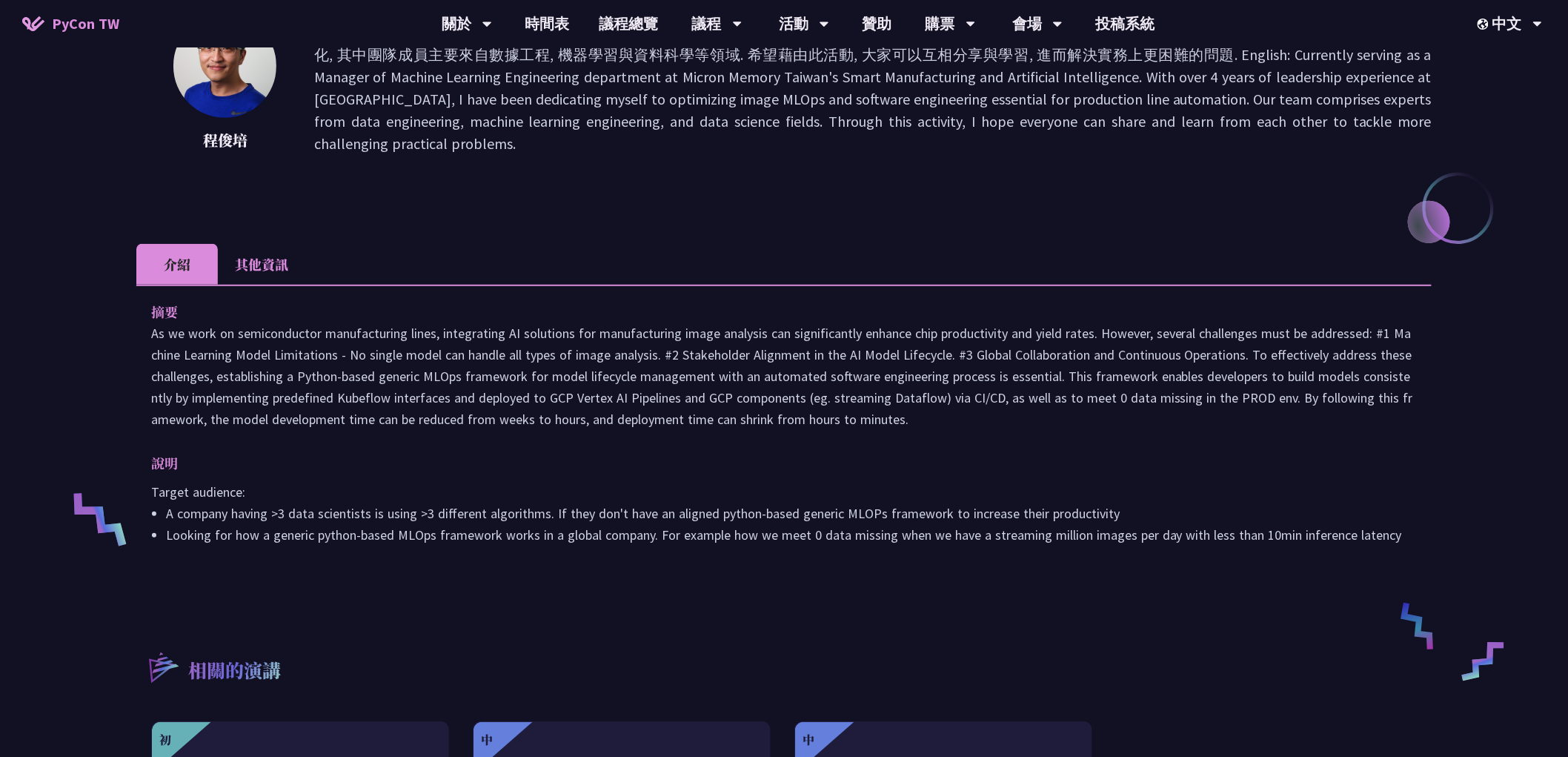
scroll to position [274, 0]
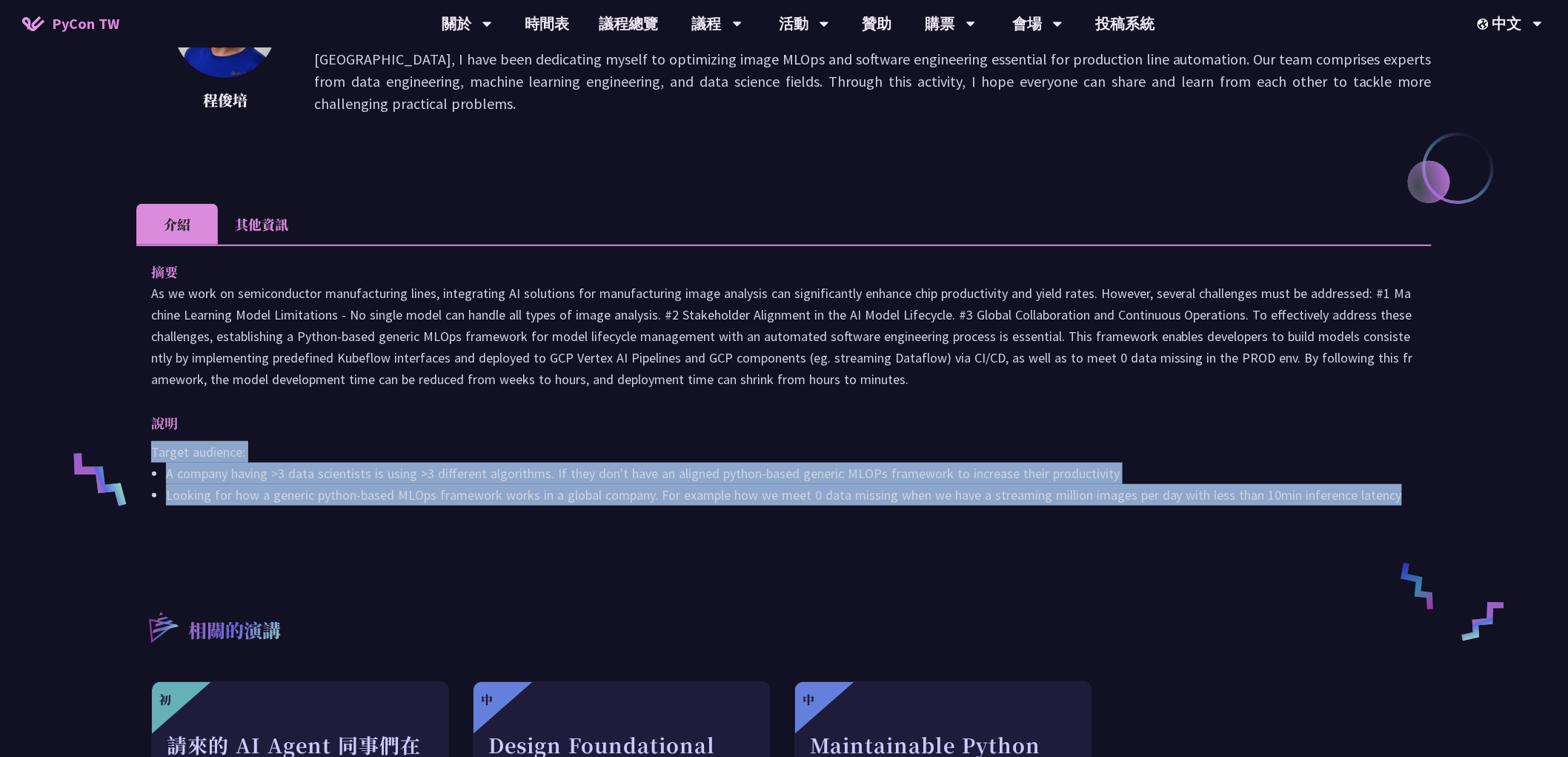
drag, startPoint x: 150, startPoint y: 449, endPoint x: 1411, endPoint y: 490, distance: 1261.7
click at [1411, 490] on div "摘要 說明 Target audience: A company having >3 data scientists is using >3 differen…" at bounding box center [783, 393] width 1295 height 298
click at [396, 477] on li "A company having >3 data scientists is using >3 different algorithms. If they d…" at bounding box center [791, 473] width 1251 height 22
click at [421, 474] on li "A company having >3 data scientists is using >3 different algorithms. If they d…" at bounding box center [791, 473] width 1251 height 22
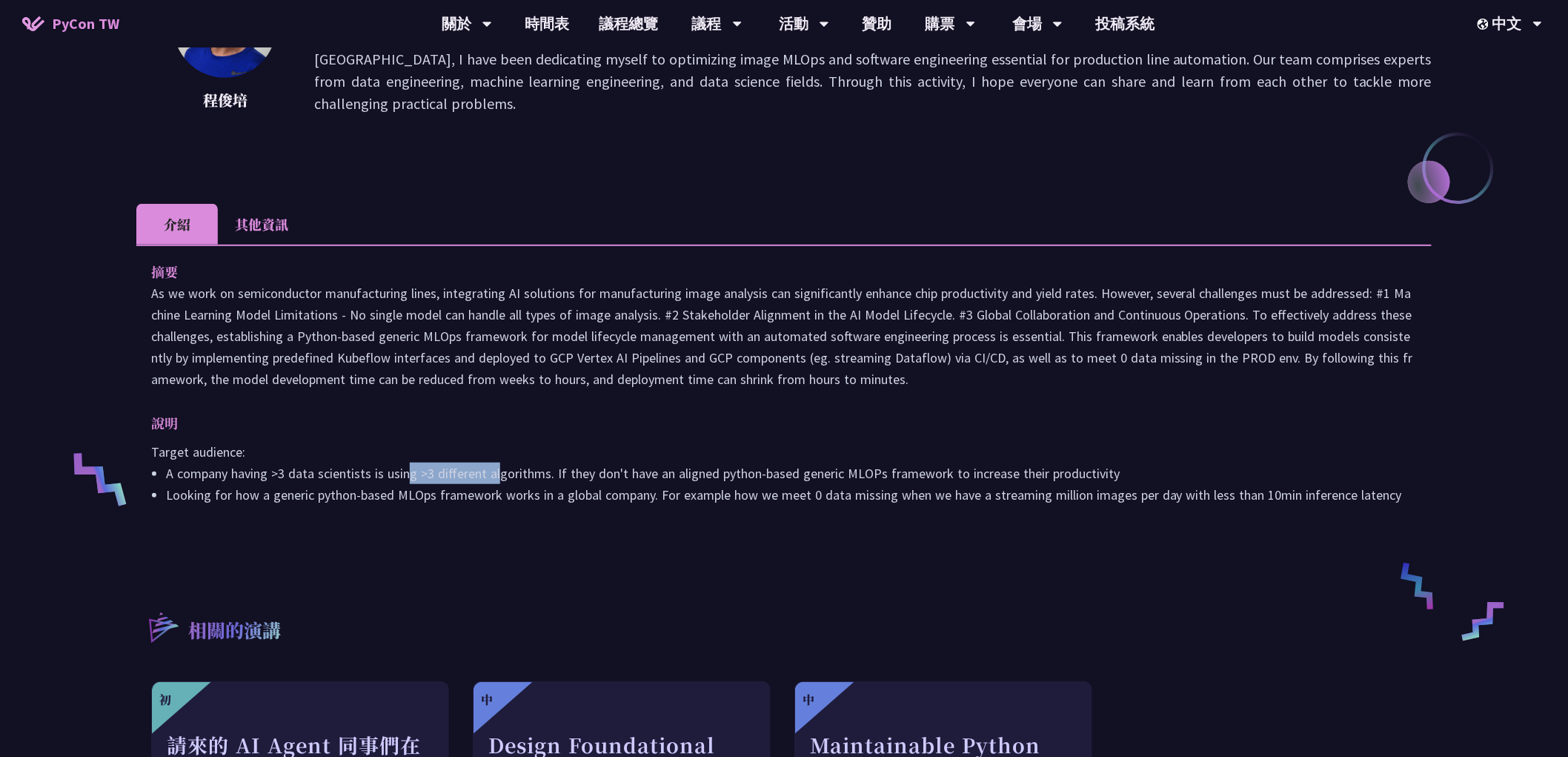
drag, startPoint x: 409, startPoint y: 470, endPoint x: 498, endPoint y: 472, distance: 89.0
click at [498, 472] on li "A company having >3 data scientists is using >3 different algorithms. If they d…" at bounding box center [791, 473] width 1251 height 22
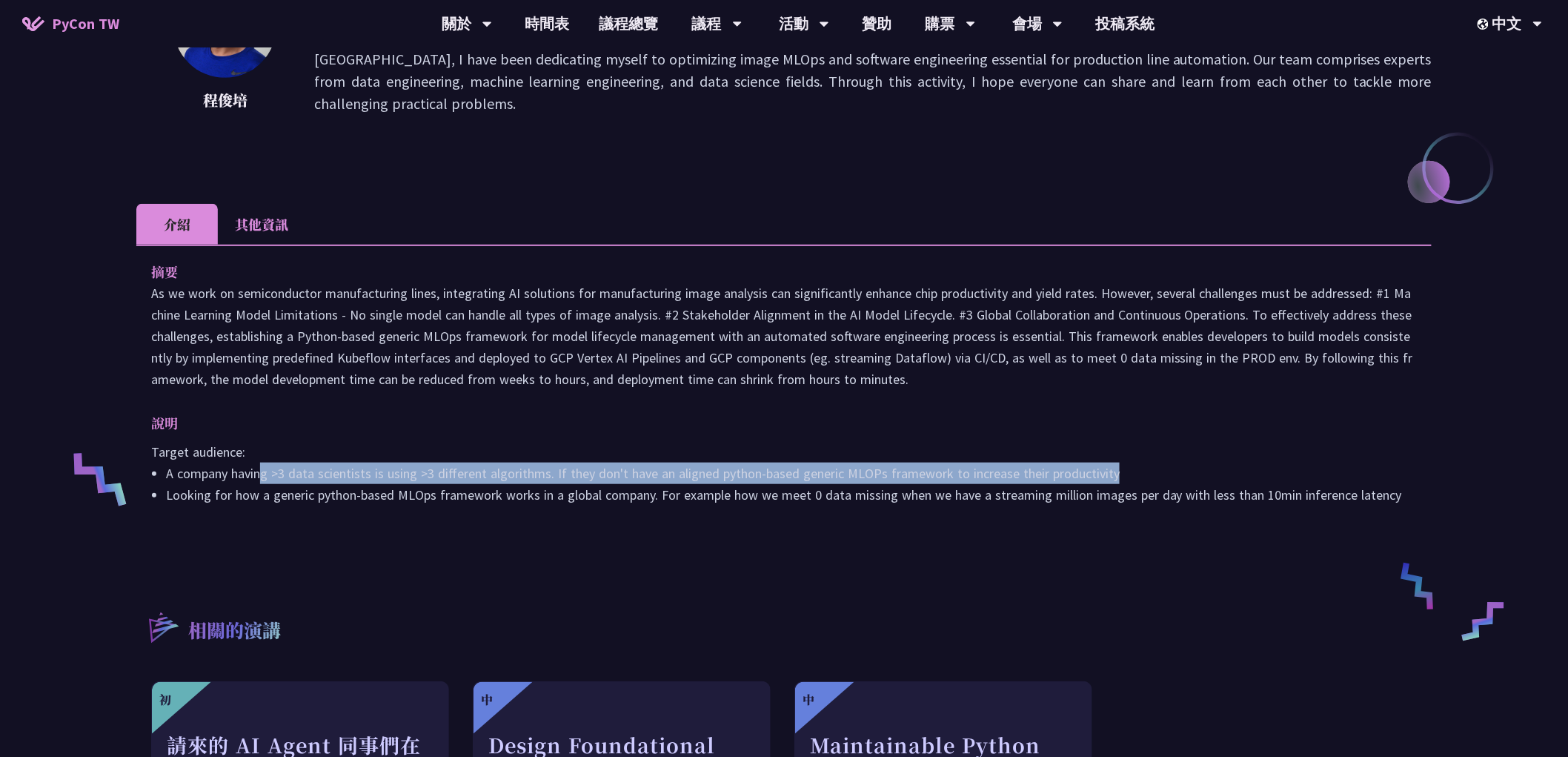
drag, startPoint x: 260, startPoint y: 474, endPoint x: 1132, endPoint y: 471, distance: 872.0
click at [1132, 471] on li "A company having >3 data scientists is using >3 different algorithms. If they d…" at bounding box center [791, 473] width 1251 height 22
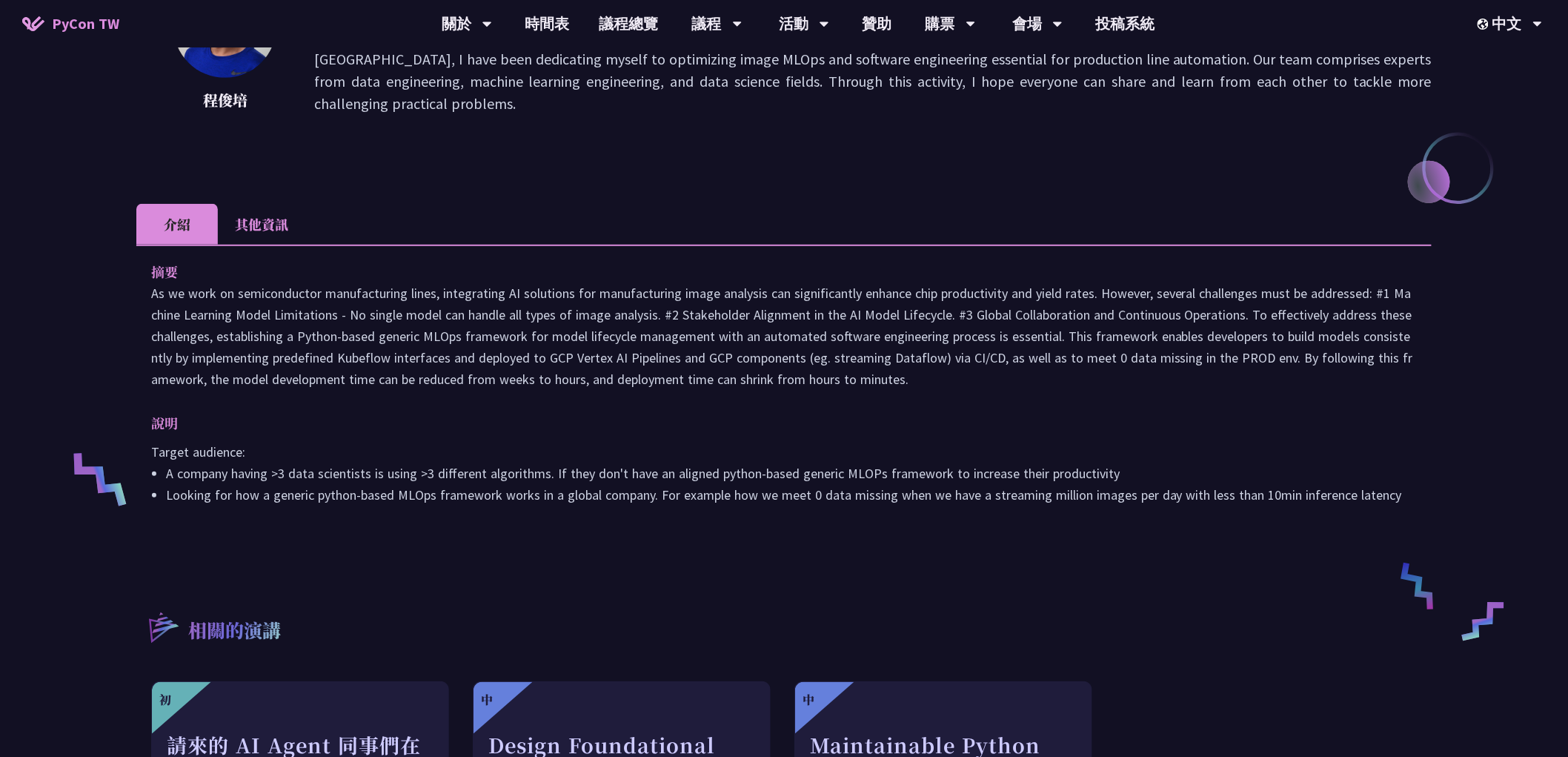
click at [871, 551] on div "MLOps and Software Engineering Automation Challenges in Production [PERSON_NAME…" at bounding box center [783, 397] width 1295 height 1195
